Goal: Task Accomplishment & Management: Manage account settings

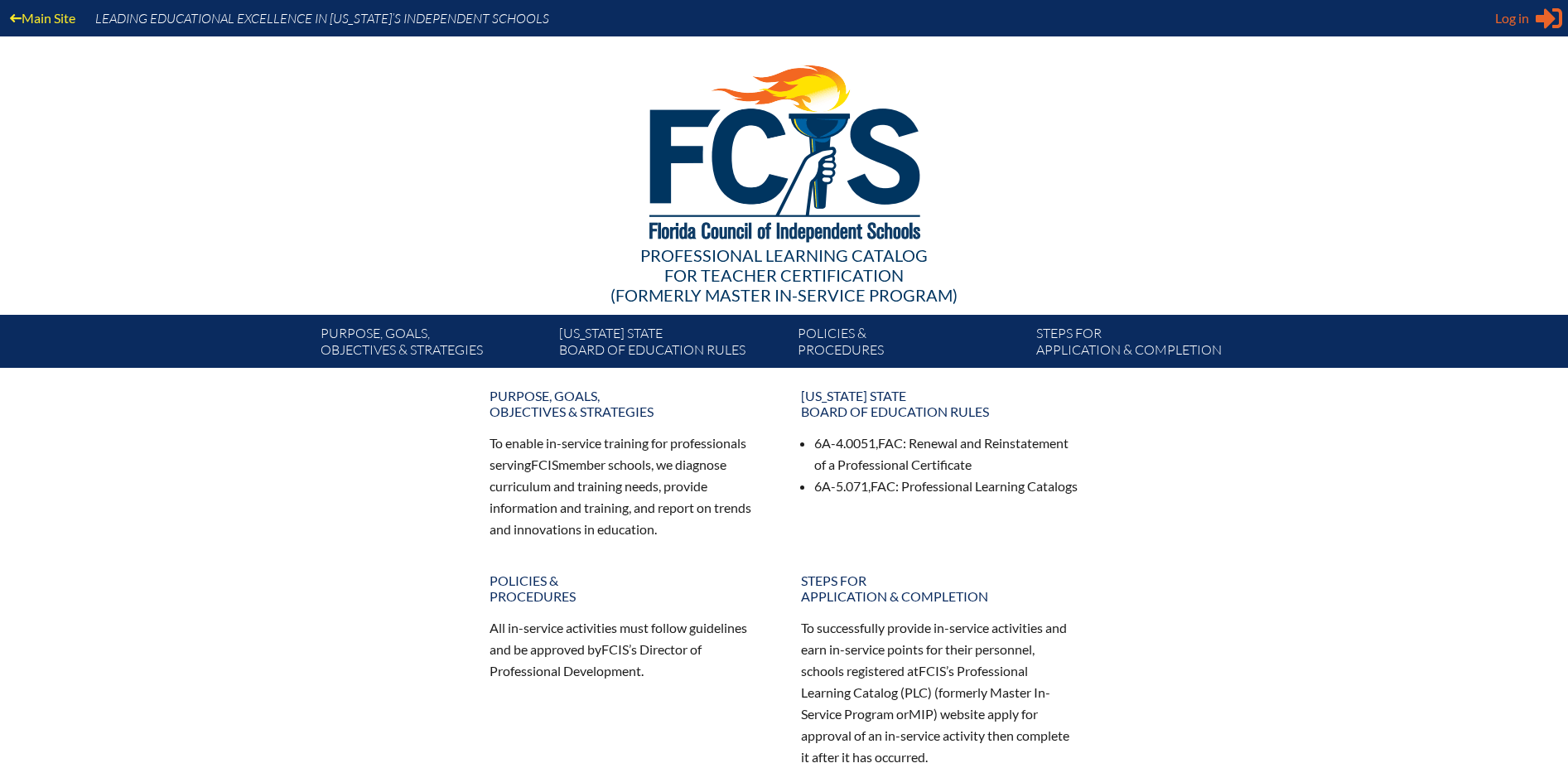
type input "[EMAIL_ADDRESS][DOMAIN_NAME]"
click at [1526, 21] on div "Log in Close Sign in or register" at bounding box center [1528, 18] width 68 height 27
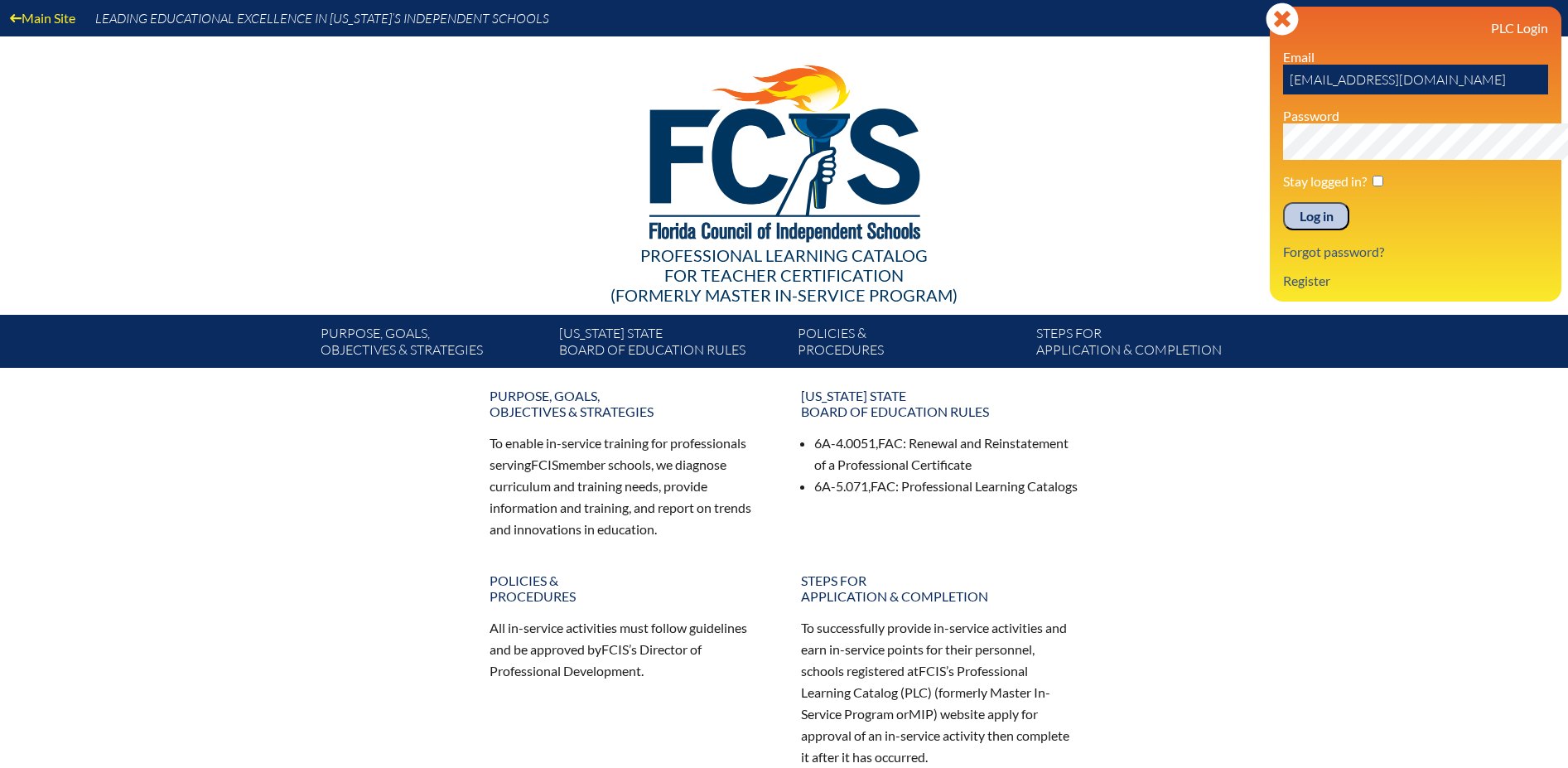
click at [1283, 230] on input "Log in" at bounding box center [1316, 216] width 67 height 28
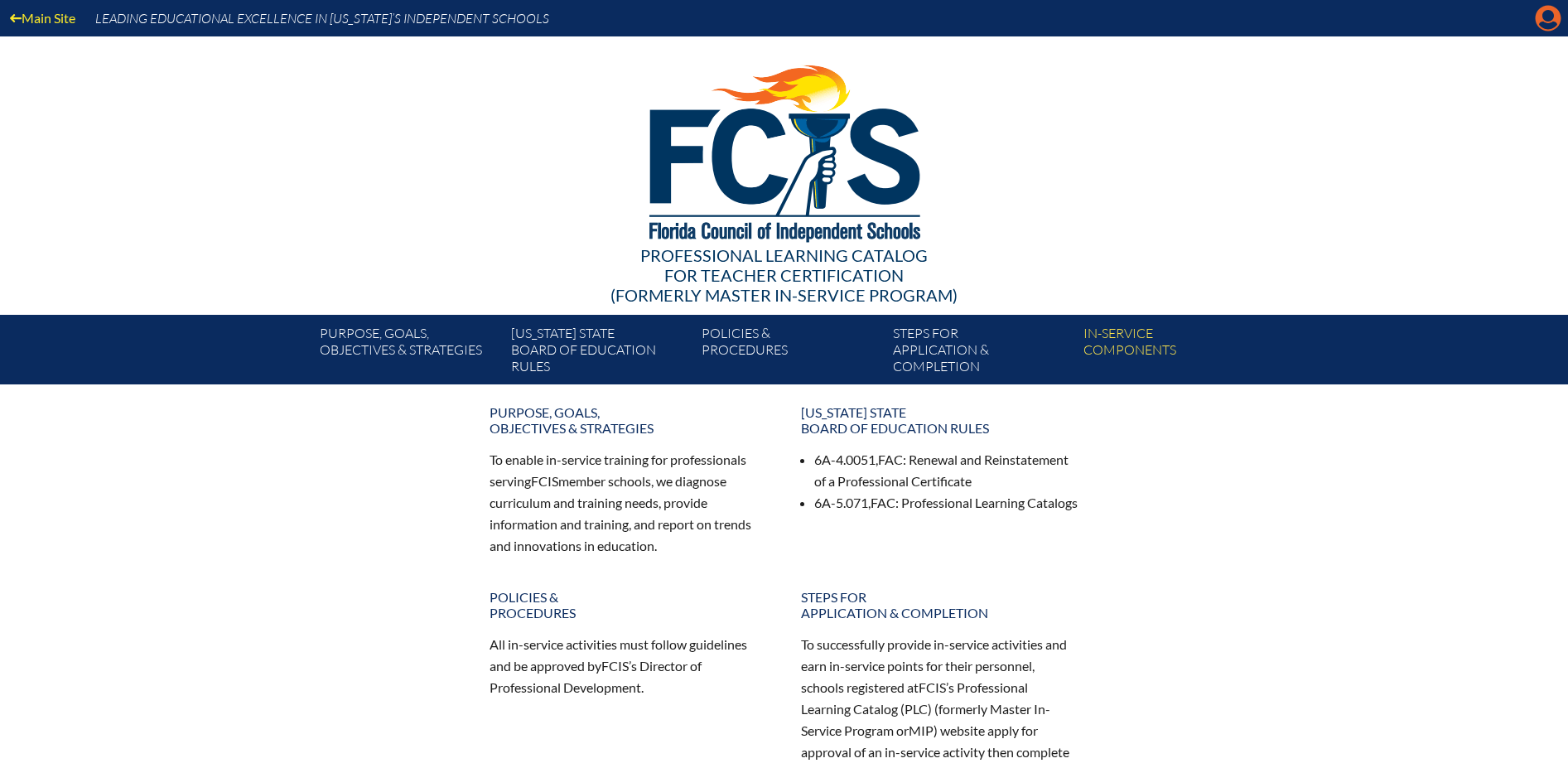
click at [1543, 26] on icon "Manage account" at bounding box center [1547, 18] width 27 height 27
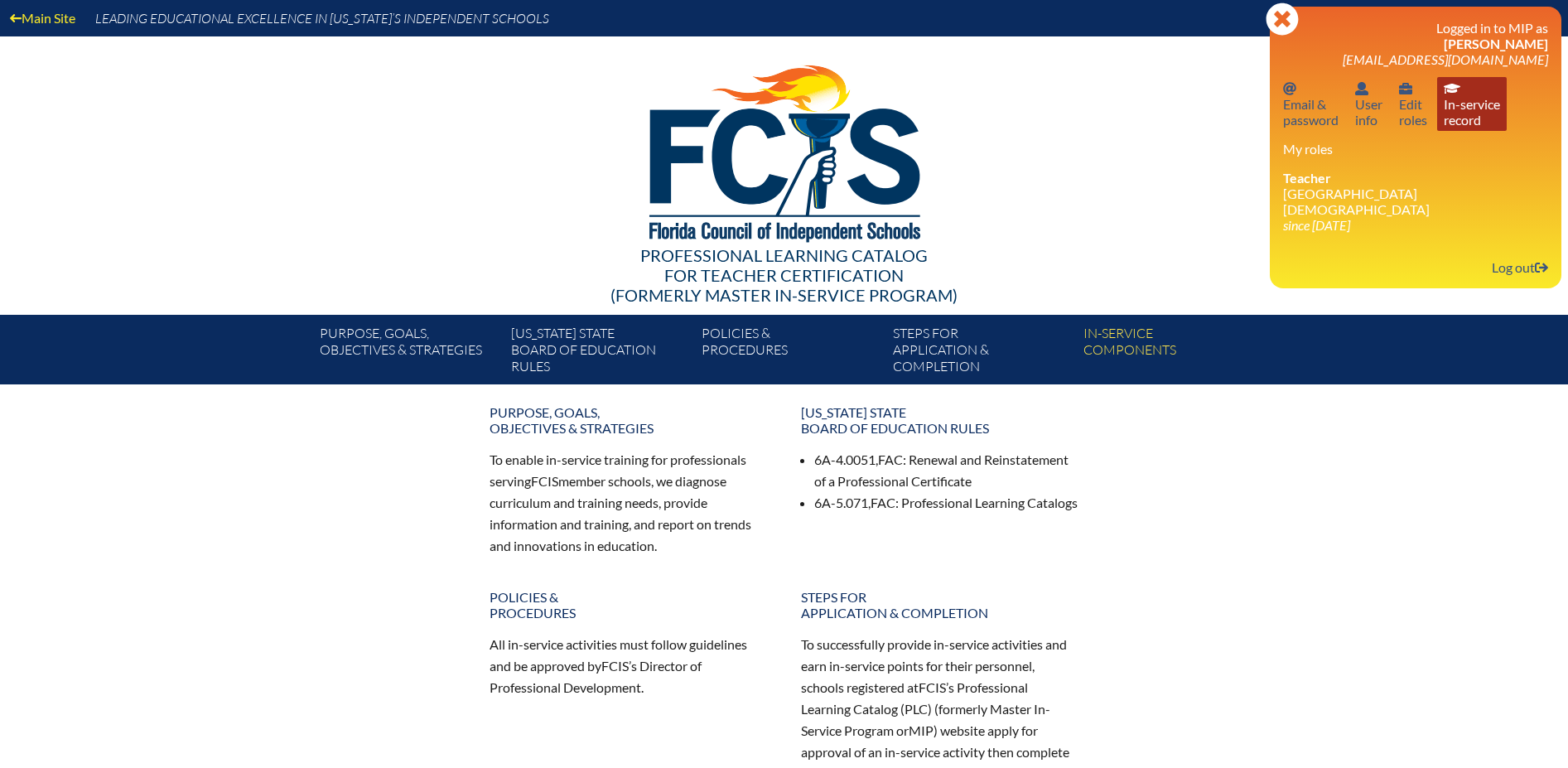
click at [1440, 120] on link "In-service record In-service record" at bounding box center [1472, 104] width 70 height 54
